Goal: Find specific page/section: Find specific page/section

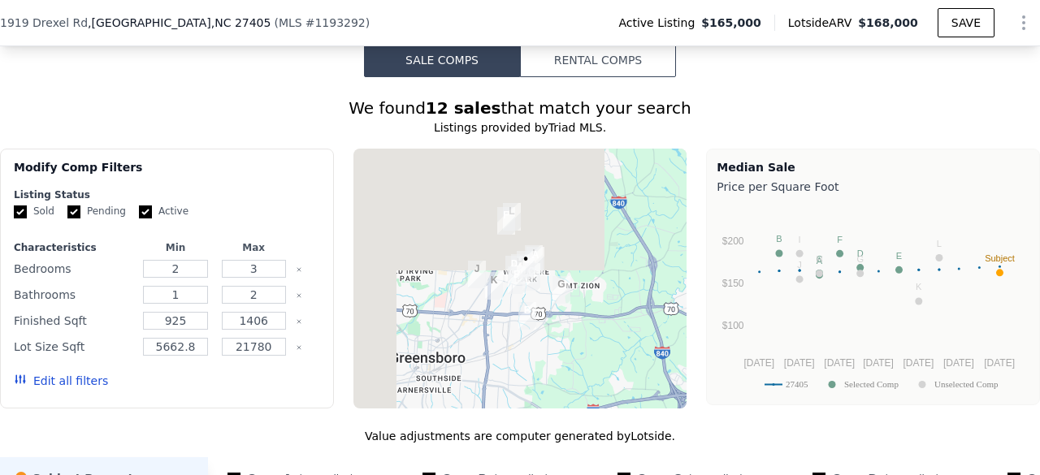
scroll to position [1501, 0]
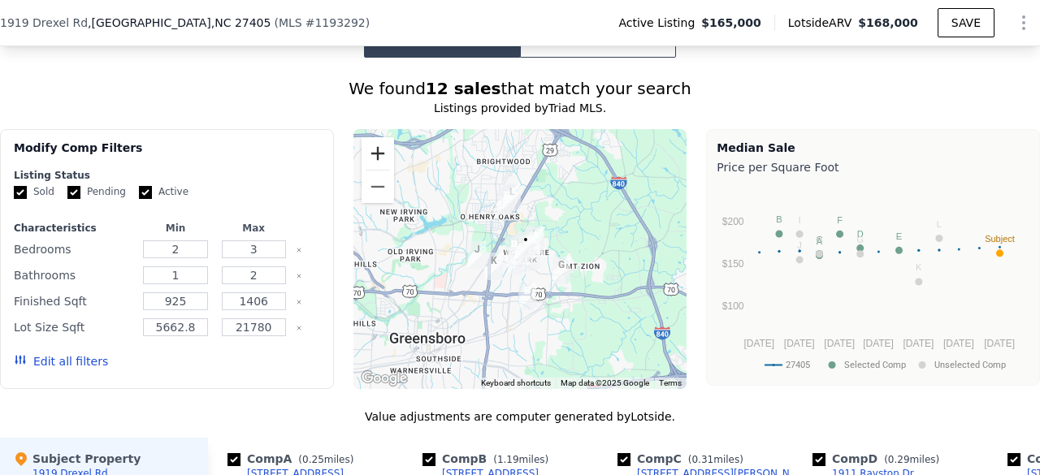
click at [380, 145] on button "Zoom in" at bounding box center [377, 153] width 32 height 32
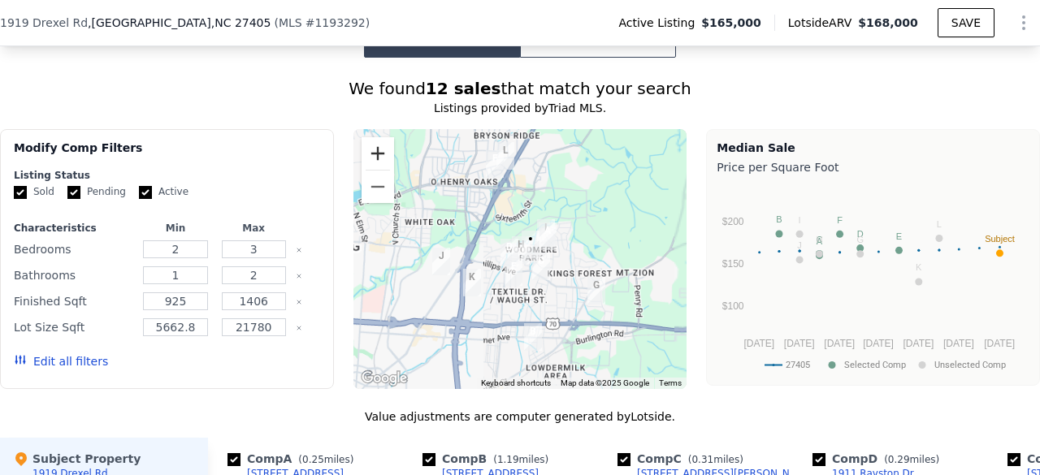
click at [380, 145] on button "Zoom in" at bounding box center [377, 153] width 32 height 32
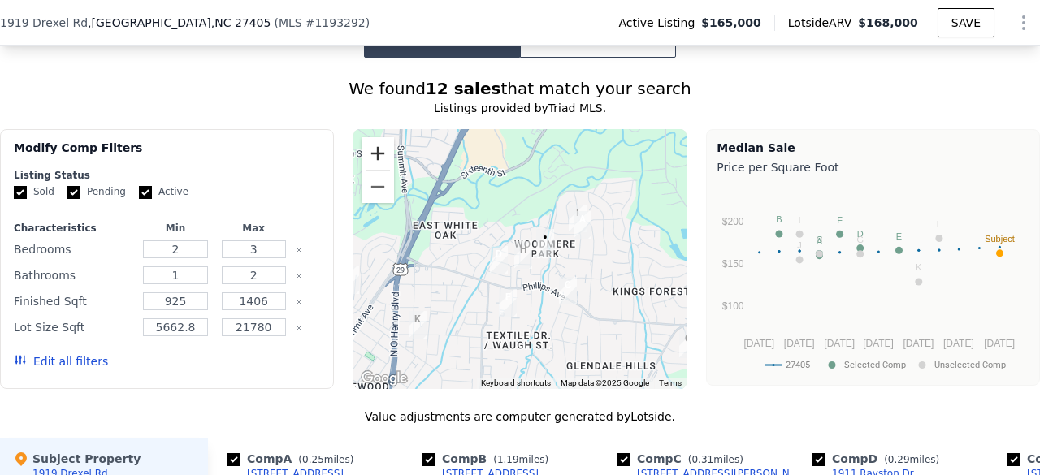
click at [380, 145] on button "Zoom in" at bounding box center [377, 153] width 32 height 32
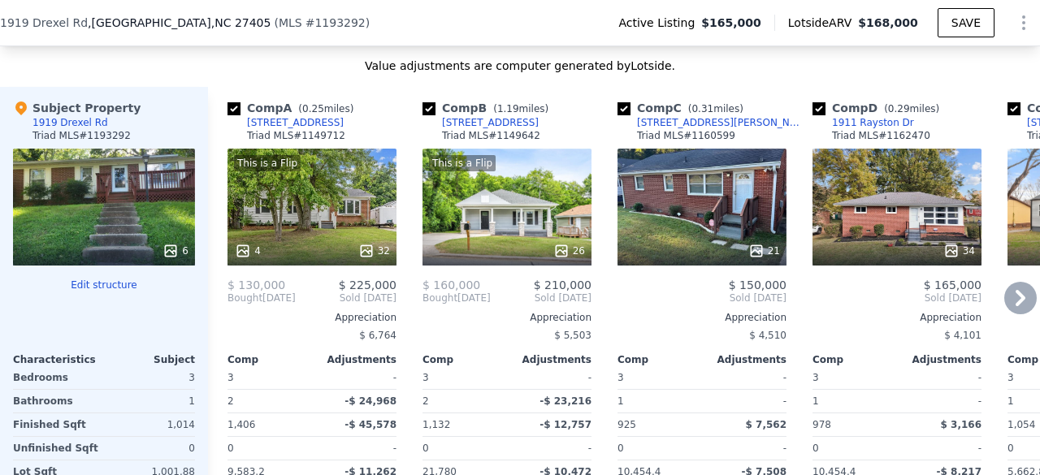
scroll to position [1852, 0]
click at [232, 114] on input "checkbox" at bounding box center [233, 108] width 13 height 13
checkbox input "false"
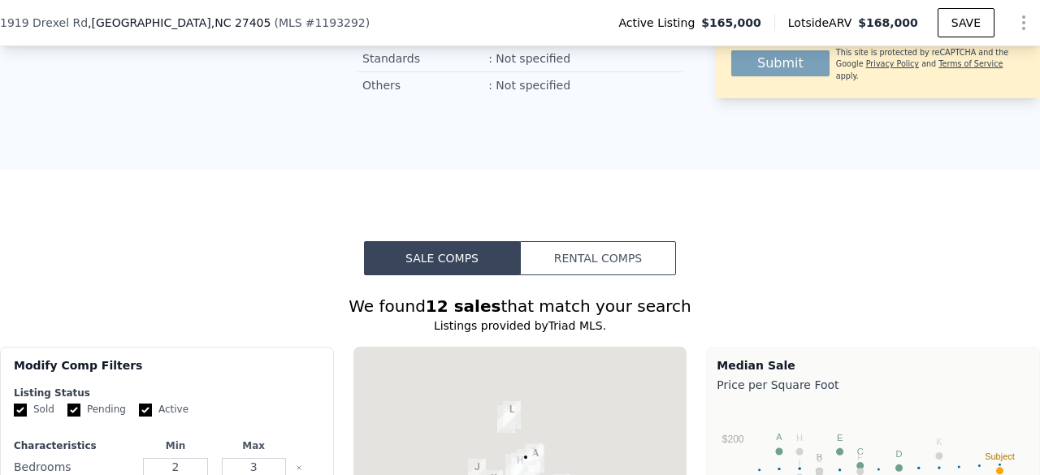
scroll to position [1197, 0]
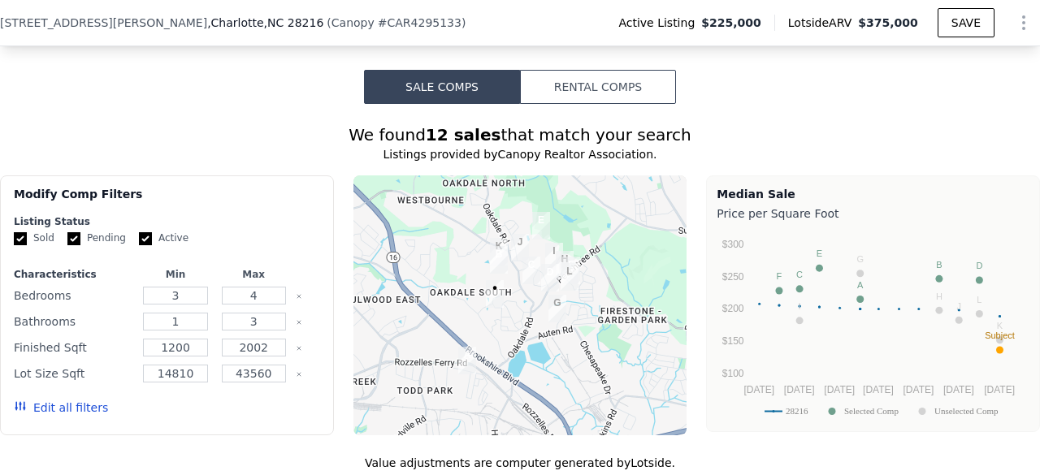
scroll to position [1496, 0]
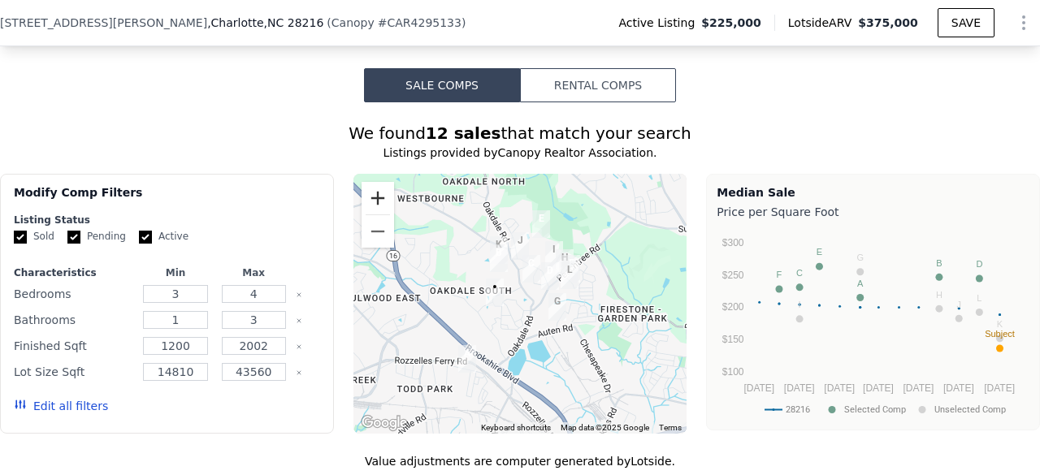
click at [378, 189] on button "Zoom in" at bounding box center [377, 198] width 32 height 32
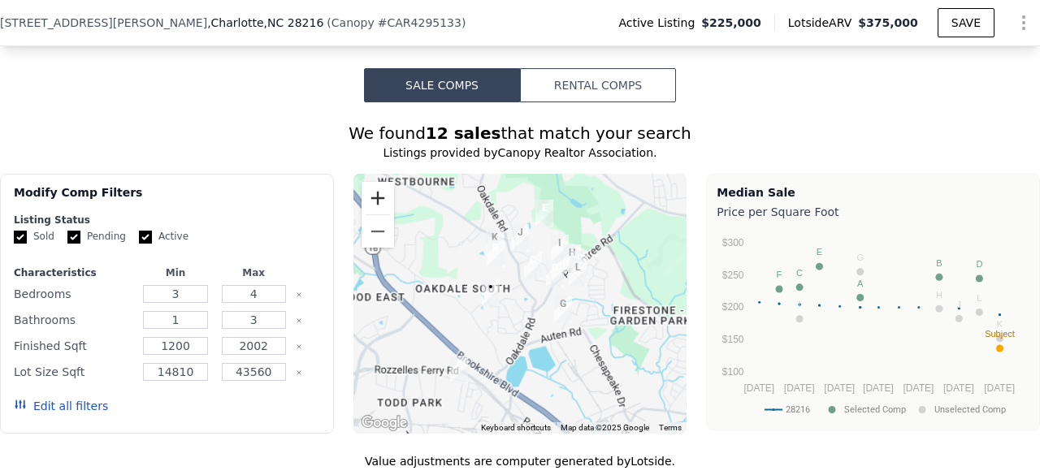
click at [378, 189] on button "Zoom in" at bounding box center [377, 198] width 32 height 32
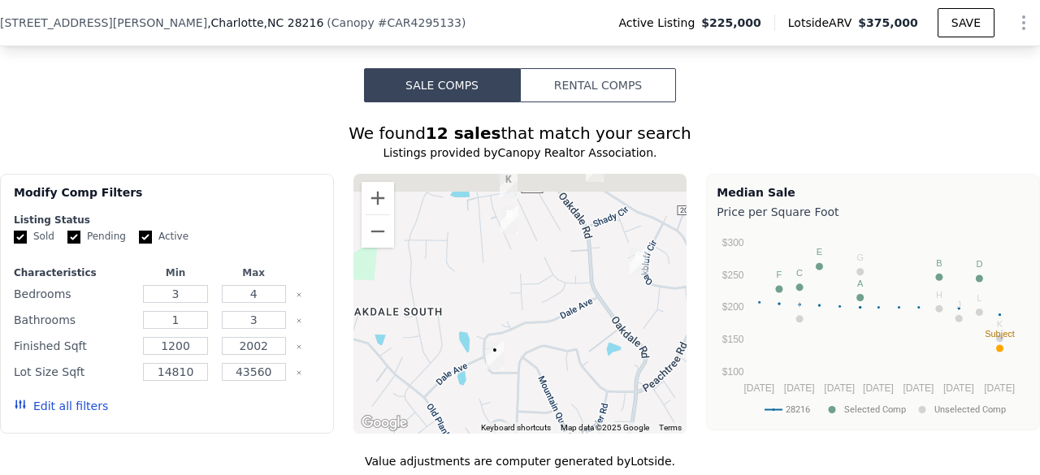
drag, startPoint x: 508, startPoint y: 279, endPoint x: 585, endPoint y: 343, distance: 99.8
click at [585, 343] on div at bounding box center [520, 304] width 334 height 260
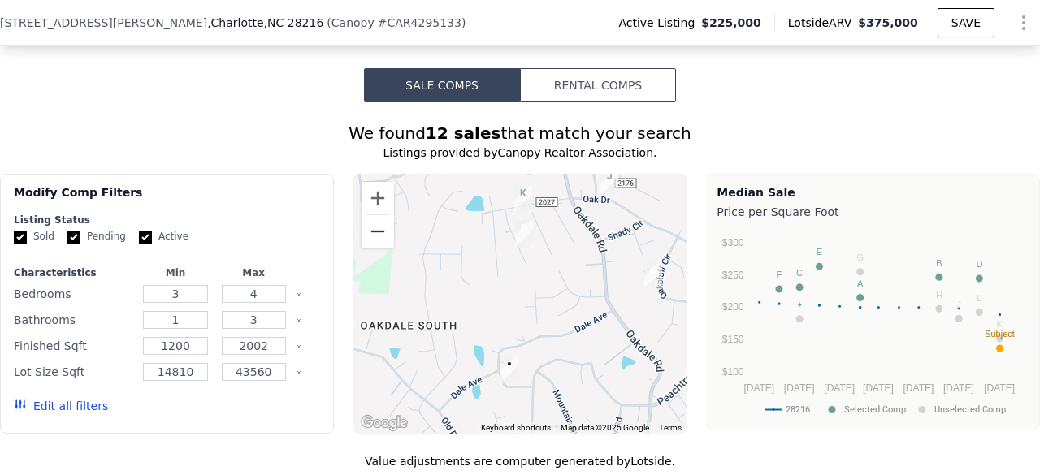
click at [385, 225] on button "Zoom out" at bounding box center [377, 231] width 32 height 32
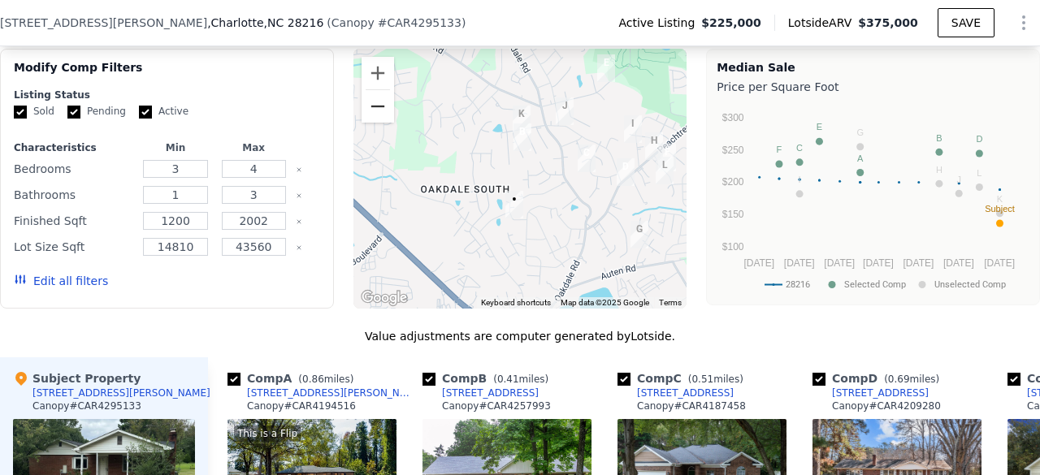
scroll to position [1619, 0]
